Goal: Information Seeking & Learning: Stay updated

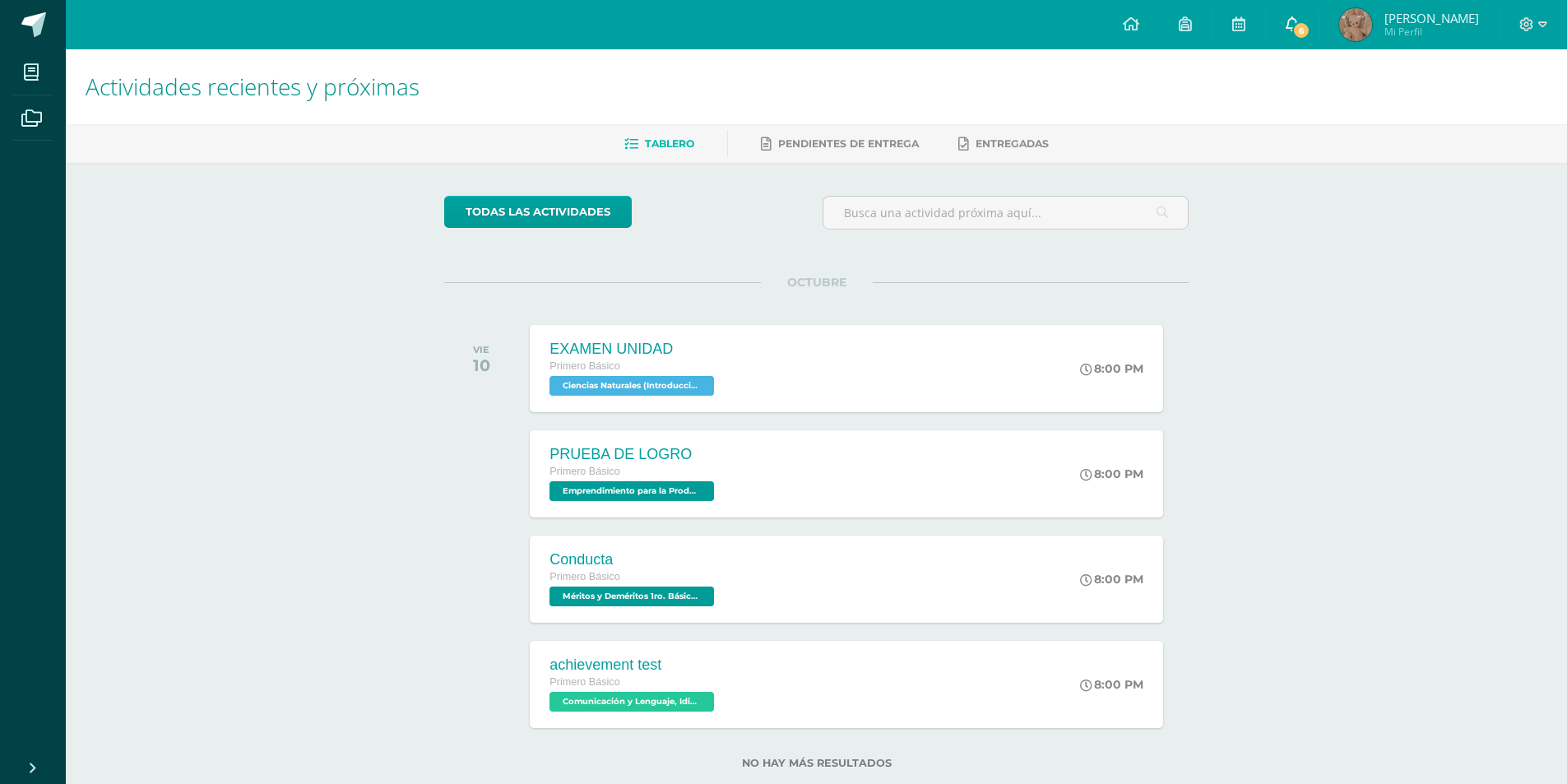
click at [1318, 16] on link "6" at bounding box center [1293, 24] width 52 height 50
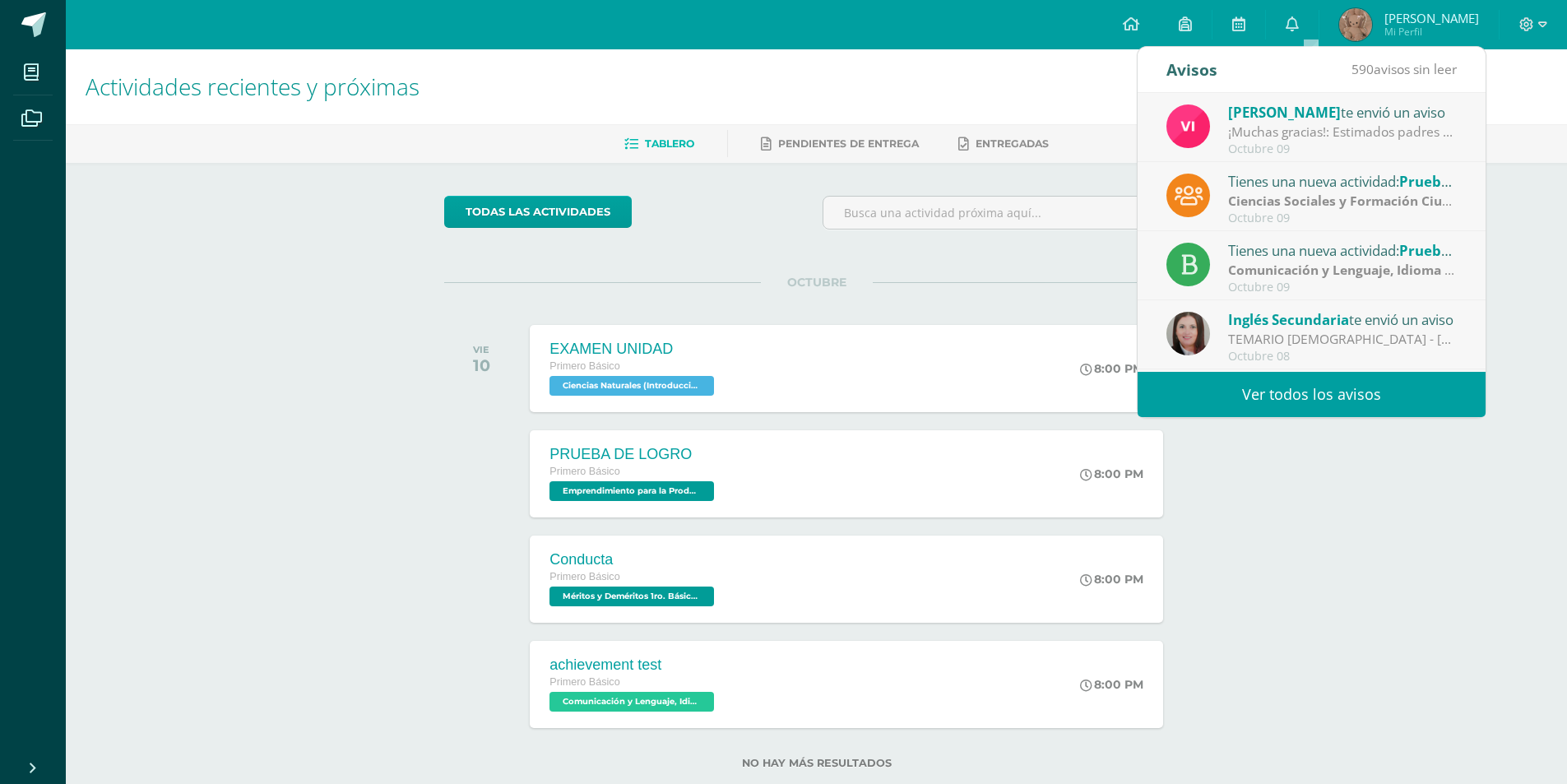
scroll to position [82, 0]
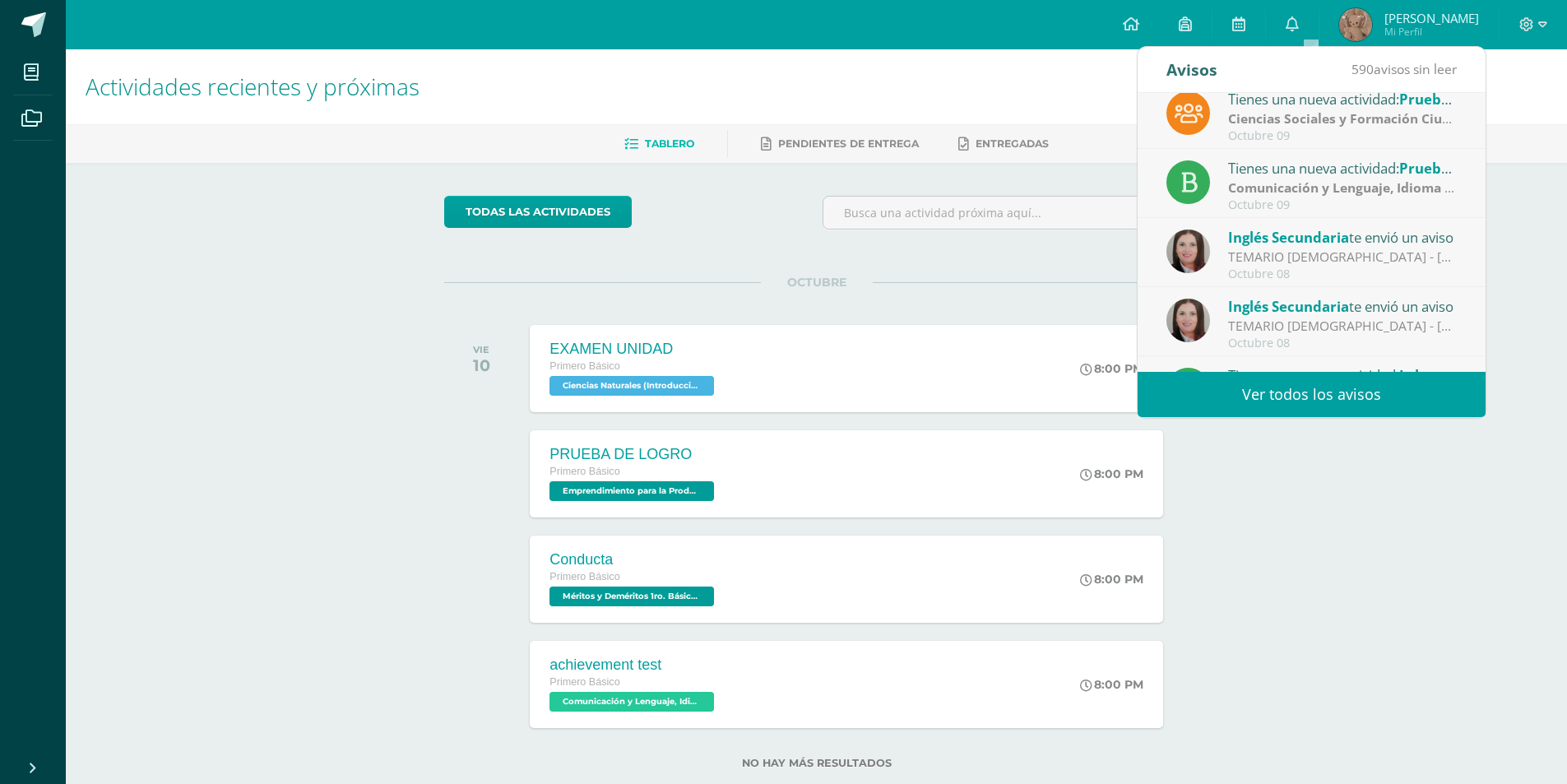
click at [1290, 260] on div "TEMARIO [DEMOGRAPHIC_DATA] - [PERSON_NAME]: Buenas tardes estimados estudiantes…" at bounding box center [1342, 256] width 228 height 19
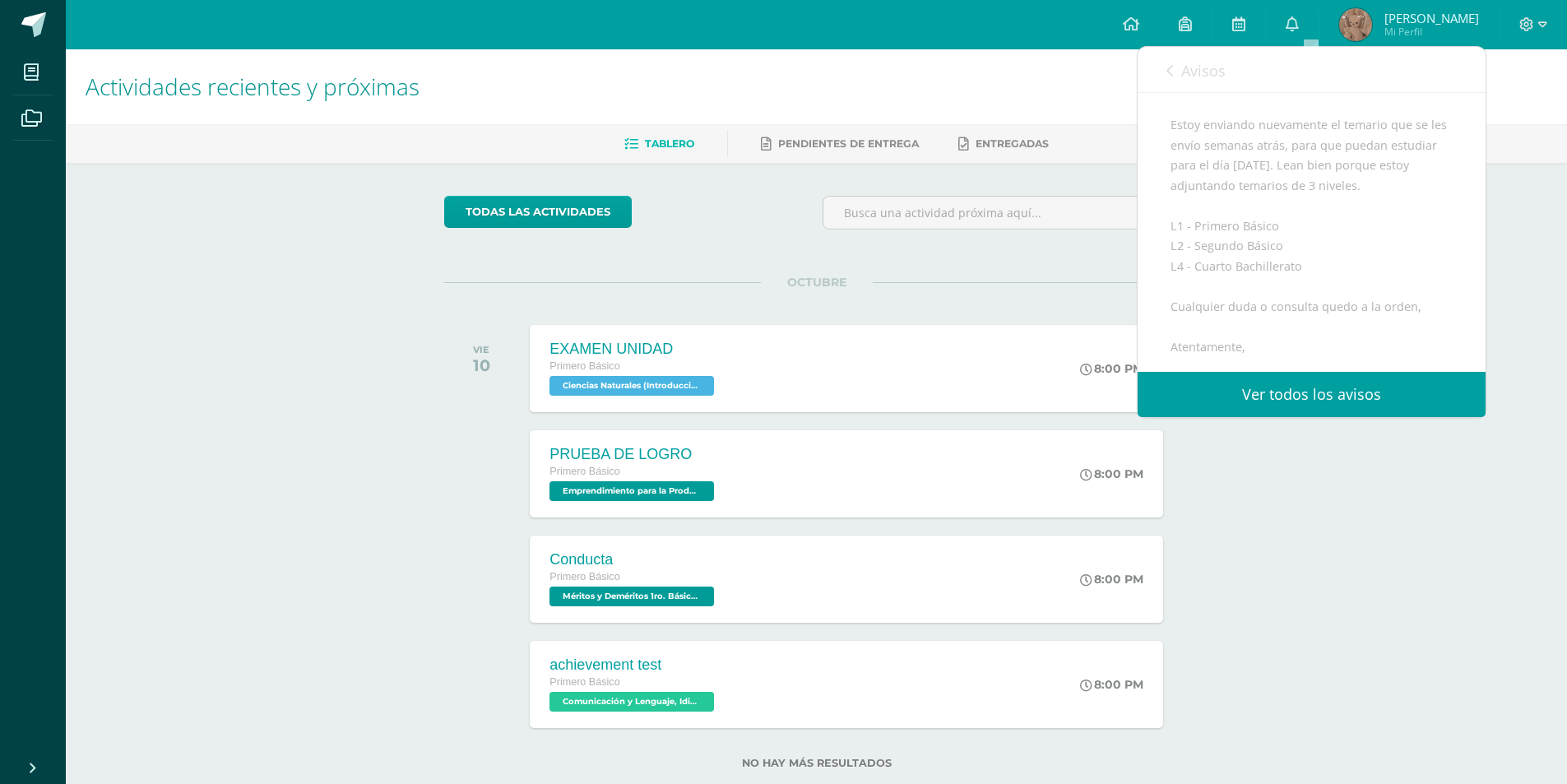
scroll to position [164, 0]
click at [1207, 76] on link "Avisos" at bounding box center [1196, 70] width 60 height 47
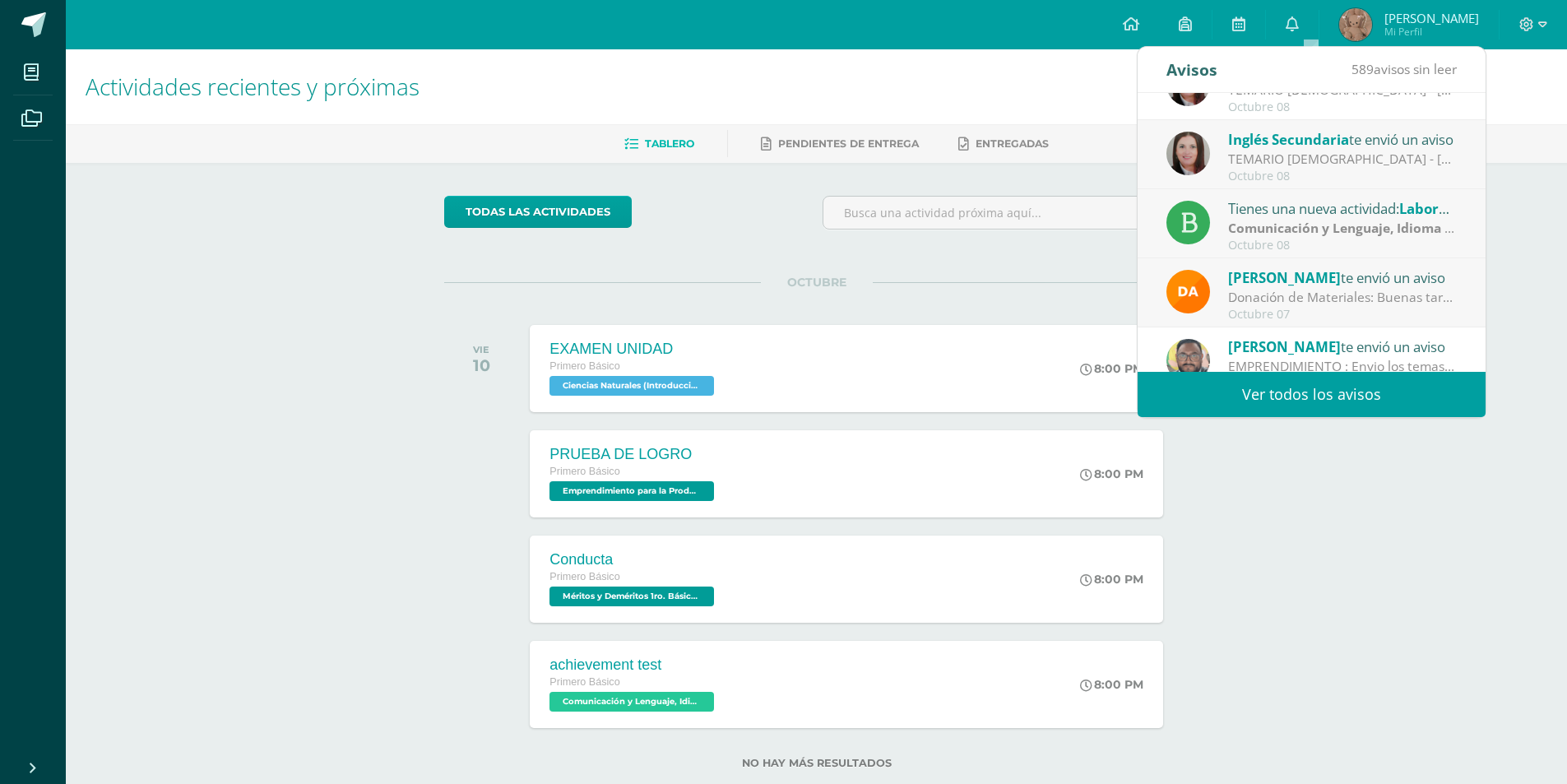
scroll to position [273, 0]
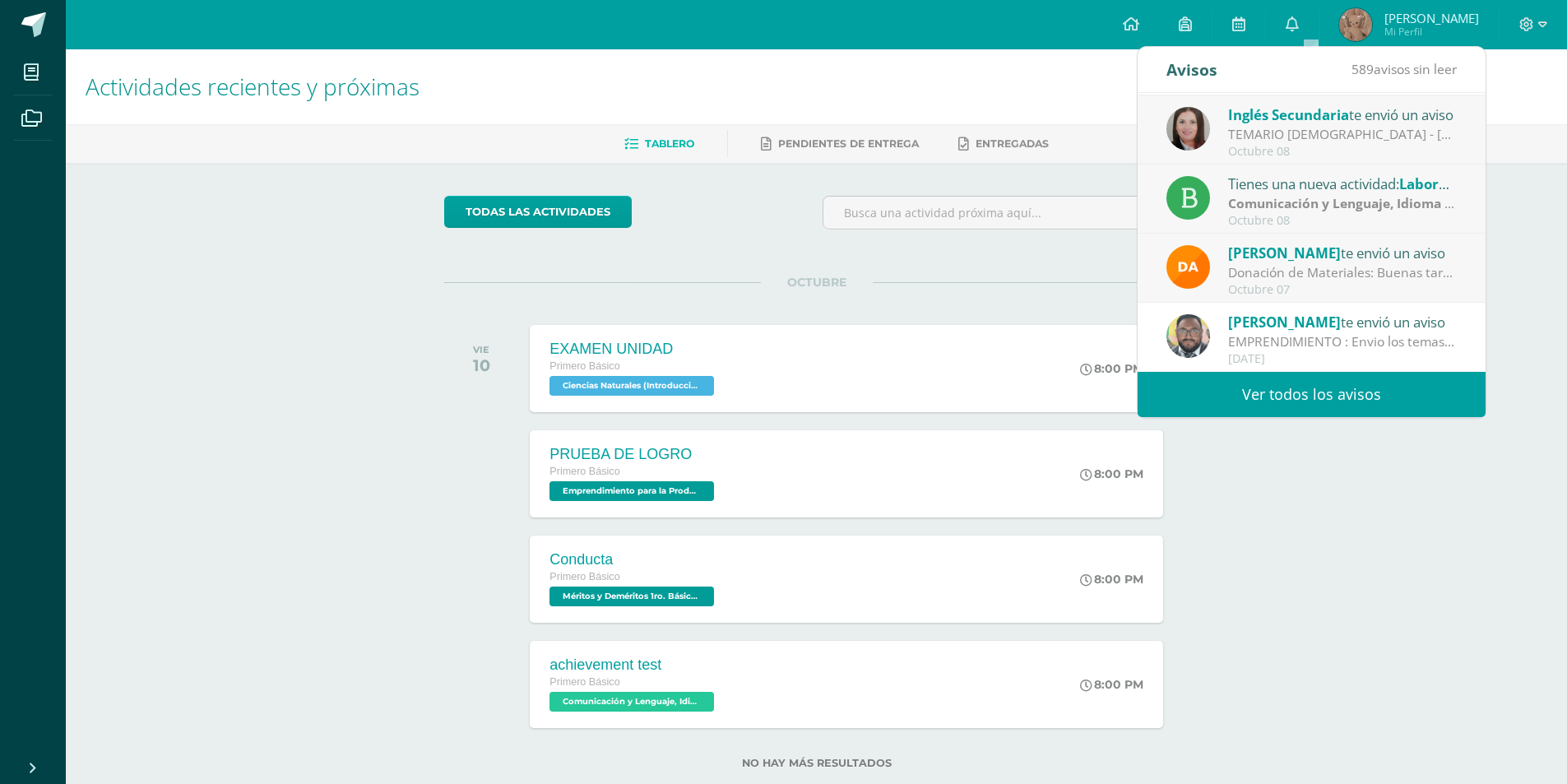
click at [1349, 393] on link "Ver todos los avisos" at bounding box center [1312, 394] width 348 height 45
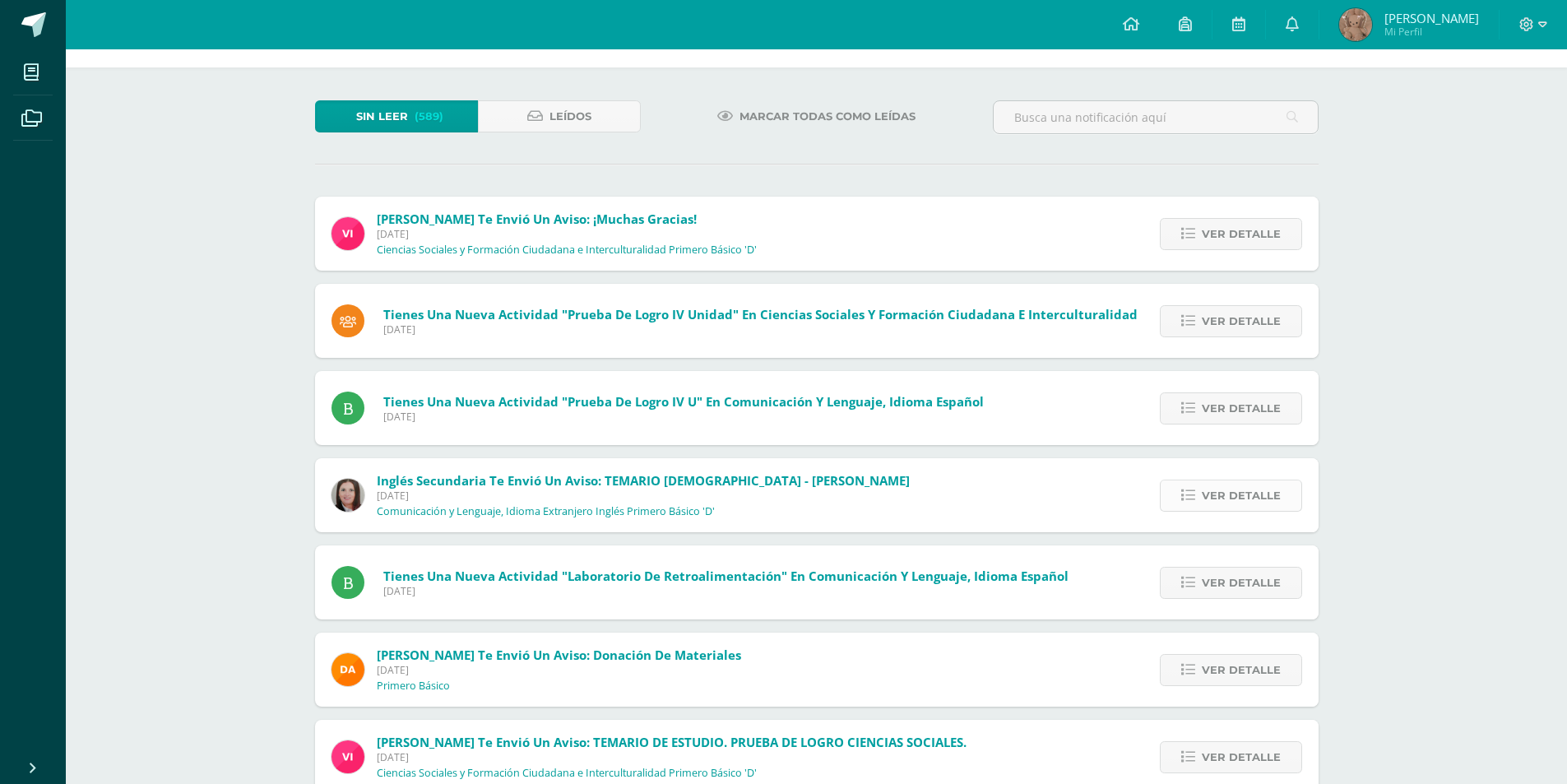
scroll to position [28, 0]
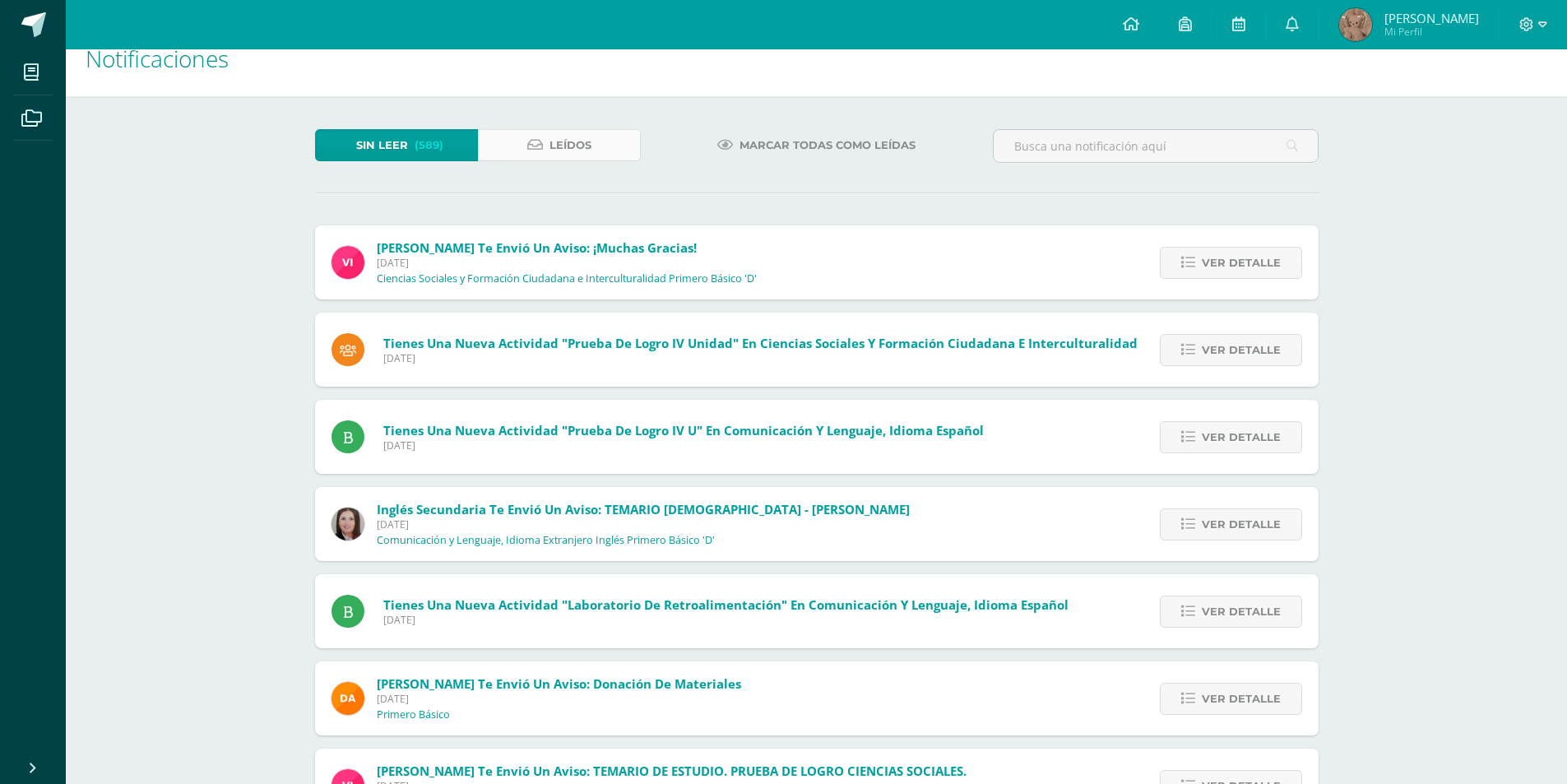
click at [525, 138] on link "Leídos" at bounding box center [560, 145] width 162 height 32
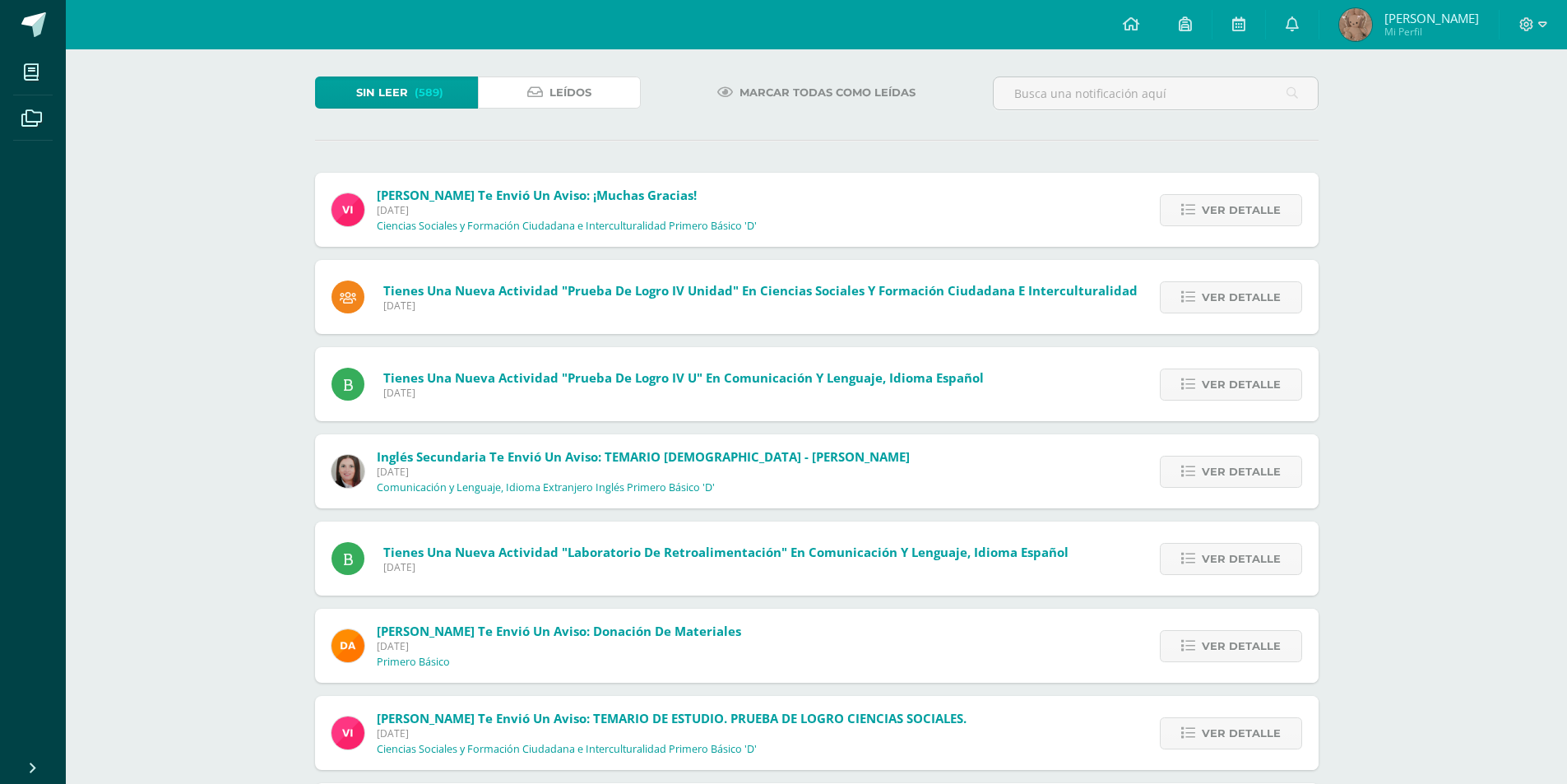
scroll to position [110, 0]
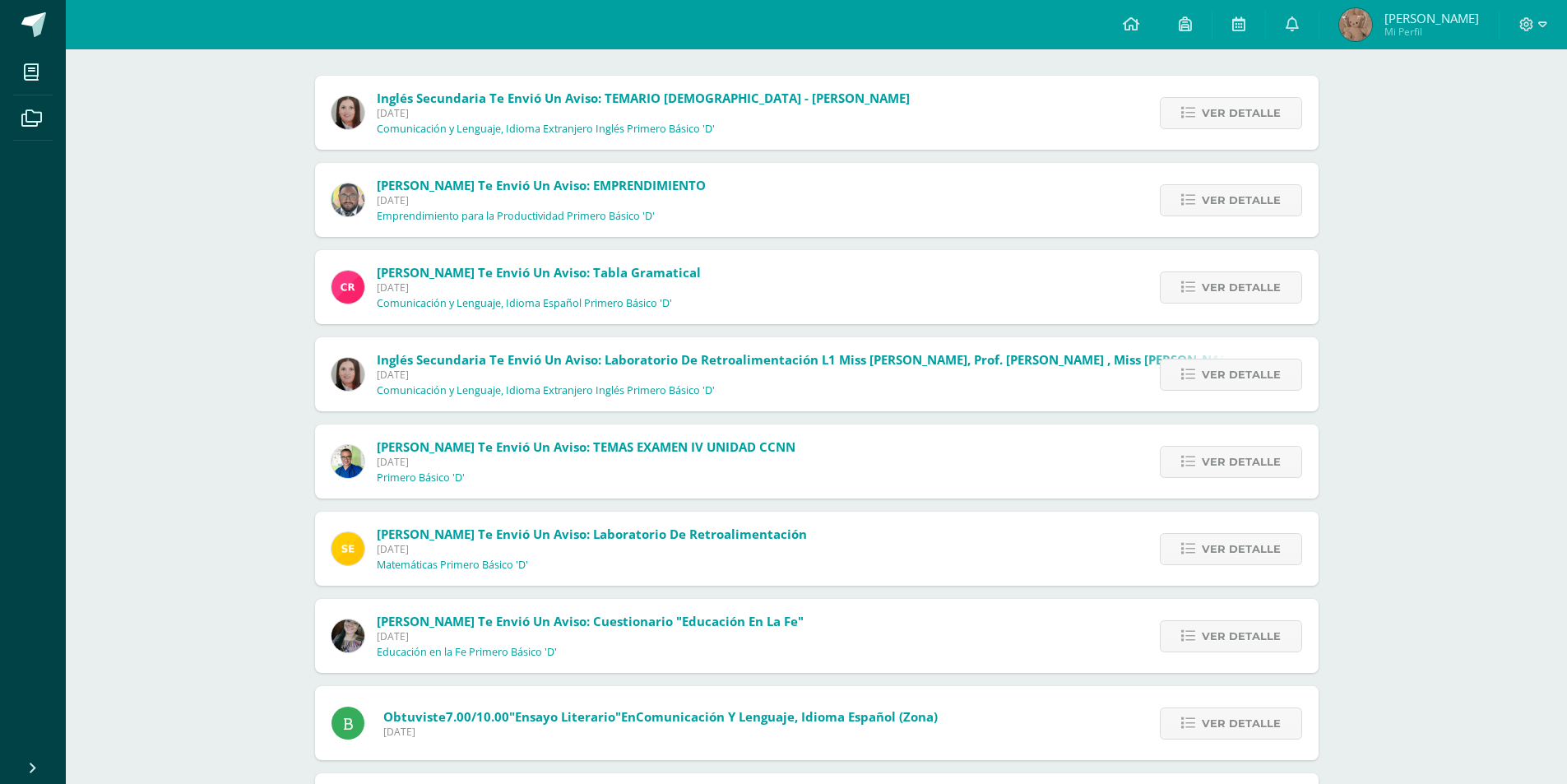
scroll to position [411, 0]
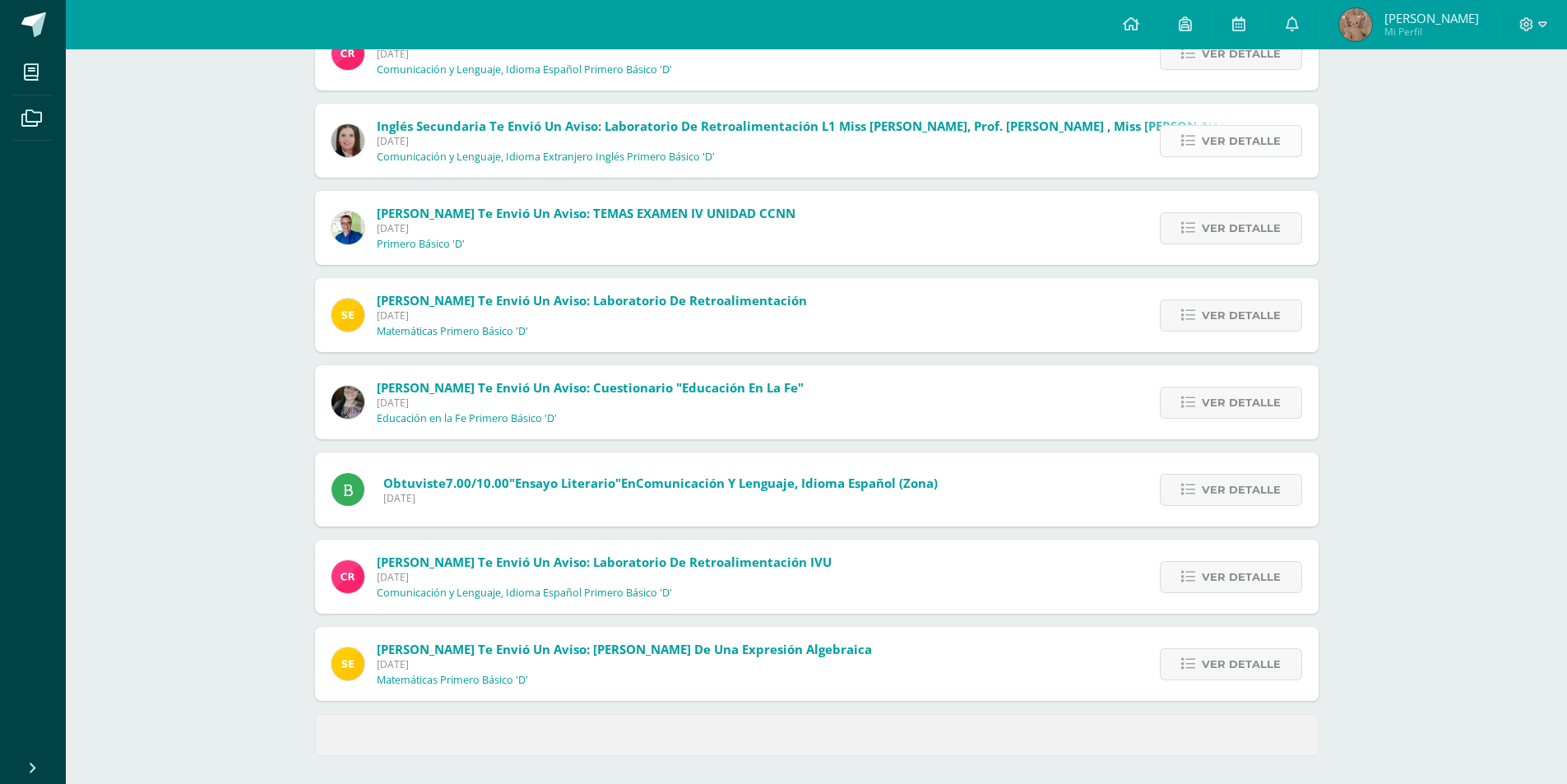
click at [1195, 134] on icon at bounding box center [1188, 141] width 14 height 14
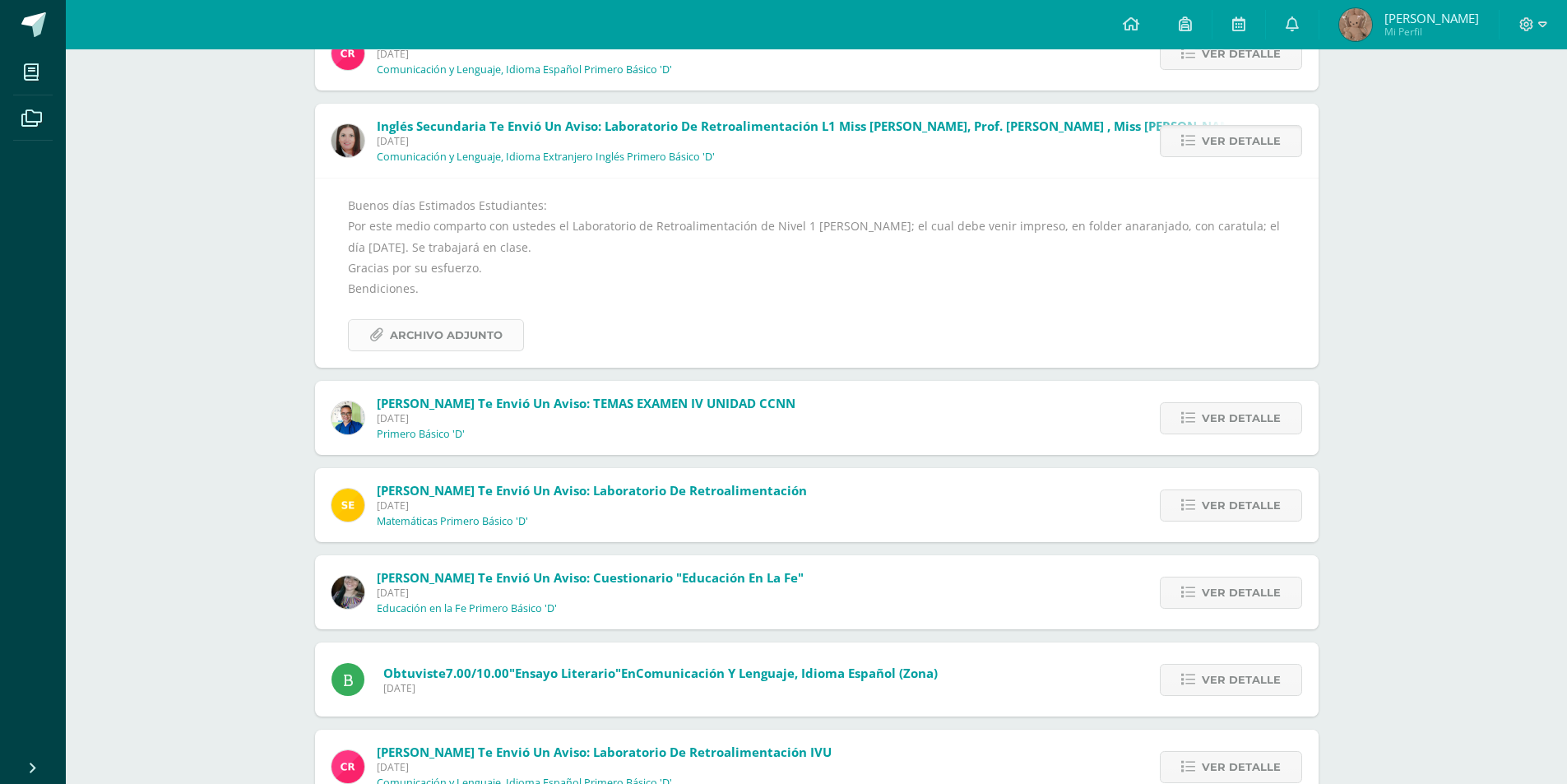
click at [438, 330] on span "Archivo Adjunto" at bounding box center [446, 336] width 113 height 31
